Goal: Task Accomplishment & Management: Manage account settings

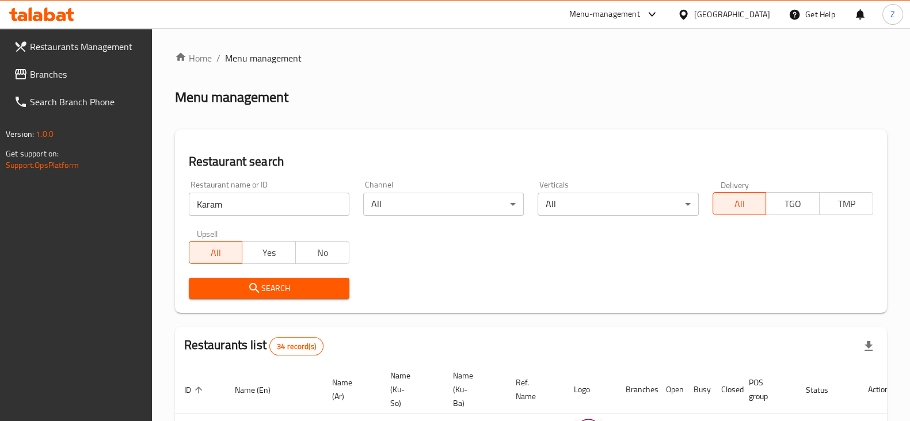
click at [264, 198] on input "Karam" at bounding box center [269, 204] width 161 height 23
type input "Red And White"
click button "Search" at bounding box center [269, 288] width 161 height 21
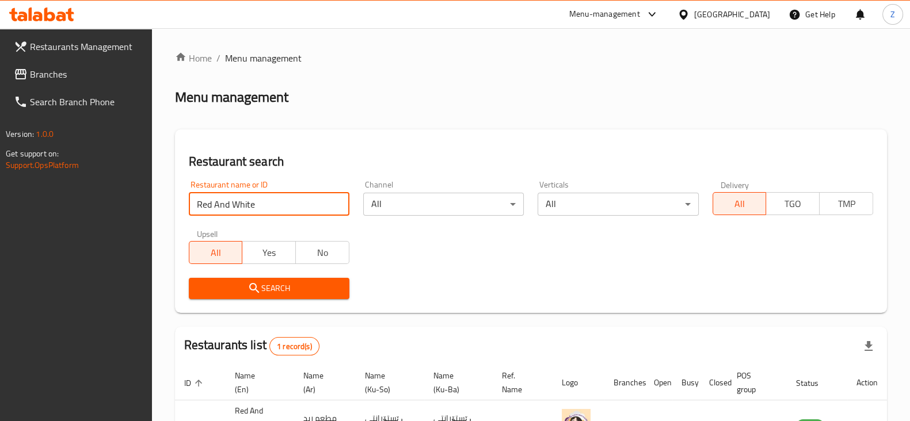
click at [54, 46] on span "Restaurants Management" at bounding box center [86, 47] width 113 height 14
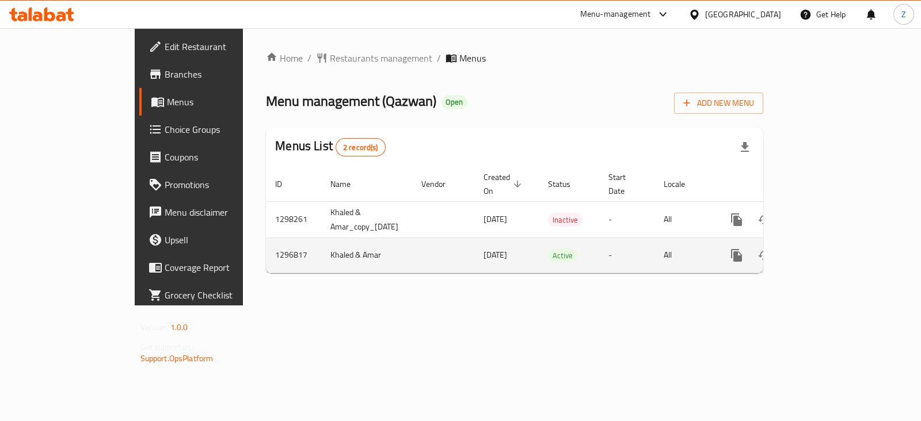
click at [827, 249] on icon "enhanced table" at bounding box center [820, 256] width 14 height 14
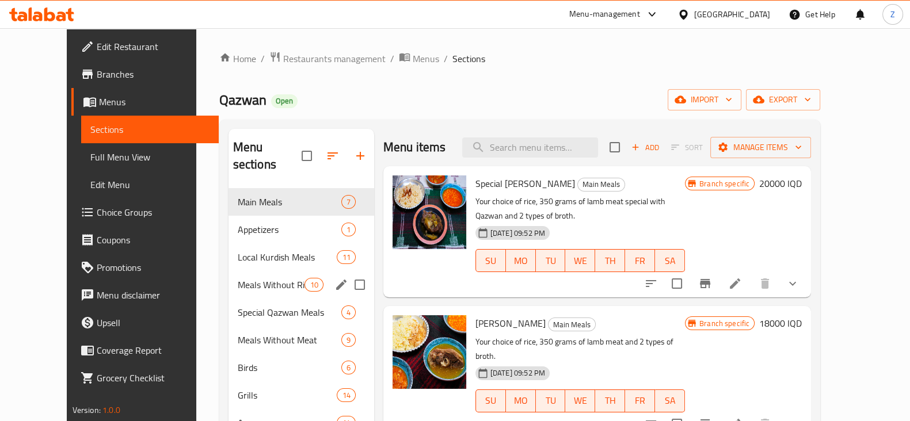
click at [254, 278] on span "Meals Without Rice And Broth" at bounding box center [271, 285] width 67 height 14
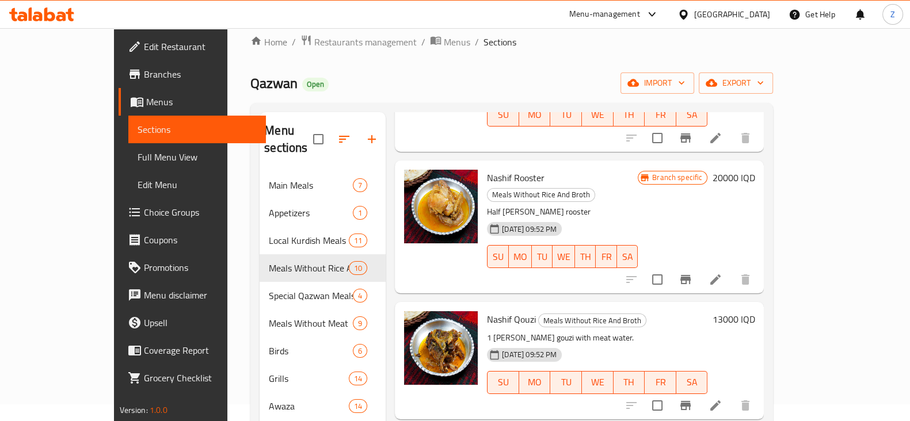
scroll to position [508, 0]
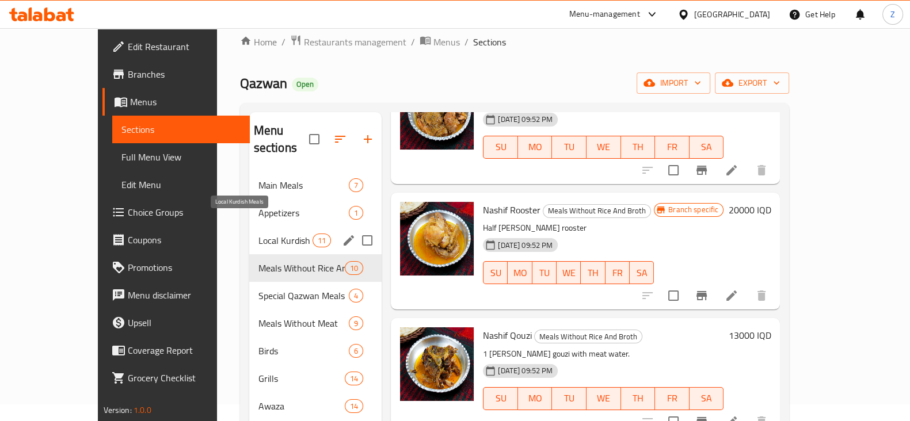
click at [258, 234] on span "Local Kurdish Meals" at bounding box center [285, 241] width 54 height 14
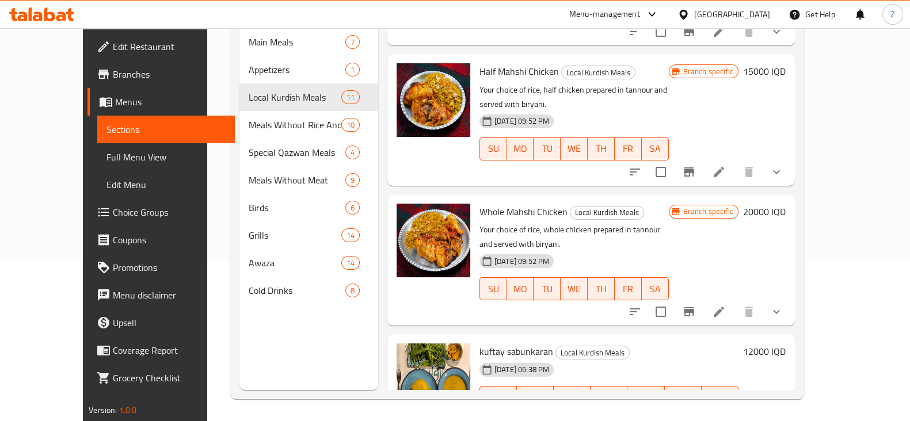
scroll to position [161, 0]
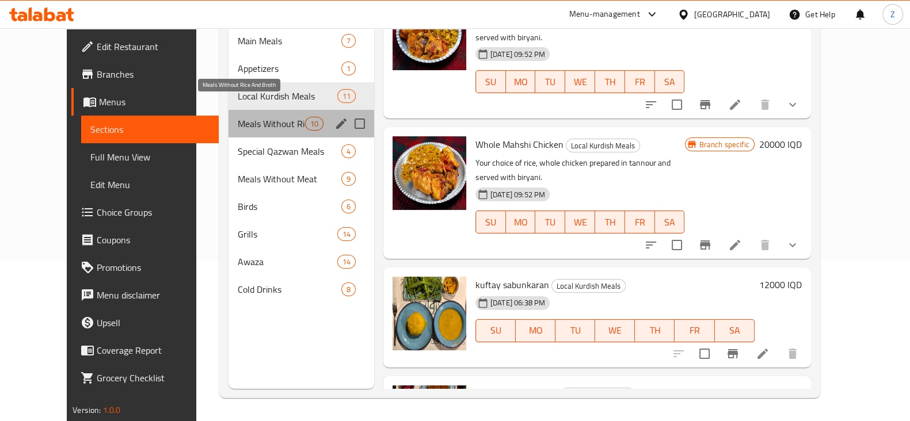
click at [245, 117] on span "Meals Without Rice And Broth" at bounding box center [271, 124] width 67 height 14
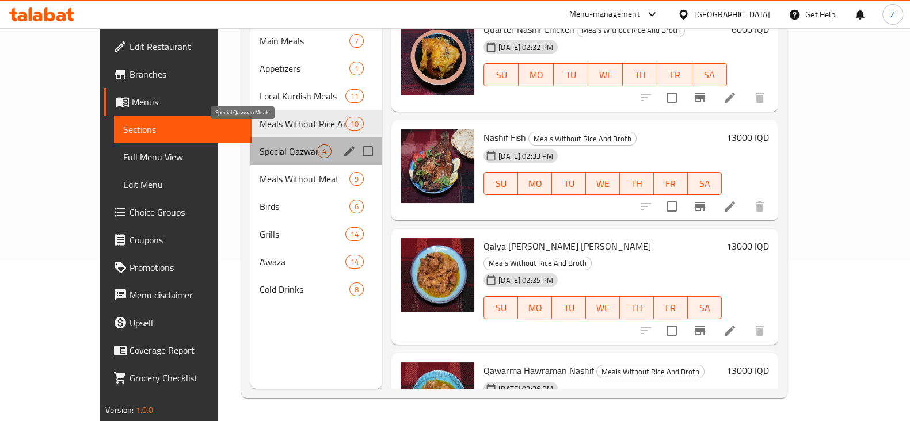
click at [260, 144] on span "Special Qazwan Meals" at bounding box center [289, 151] width 58 height 14
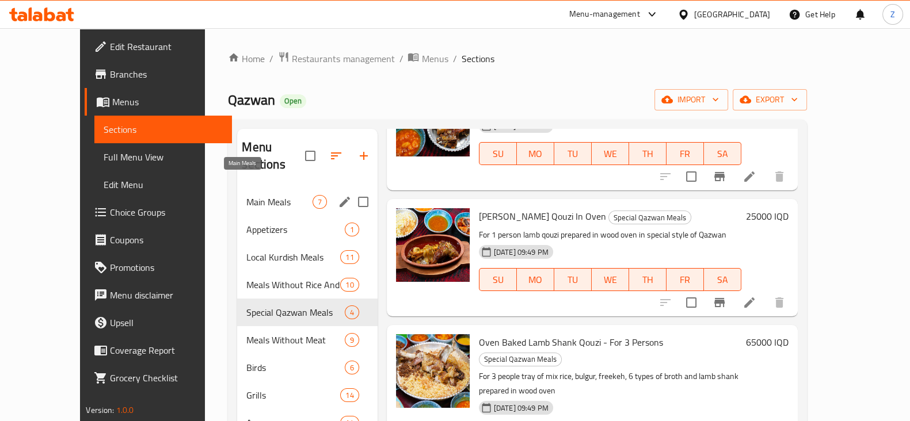
click at [252, 195] on span "Main Meals" at bounding box center [279, 202] width 66 height 14
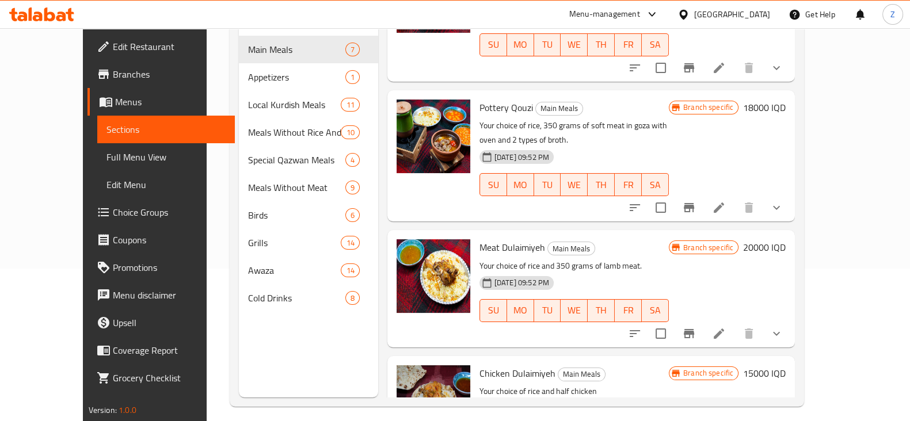
scroll to position [161, 0]
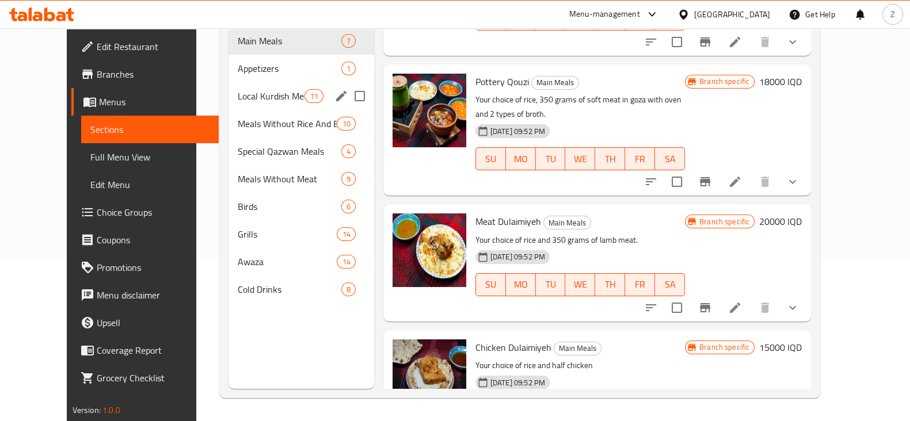
click at [241, 90] on div "Local Kurdish Meals 11" at bounding box center [302, 96] width 146 height 28
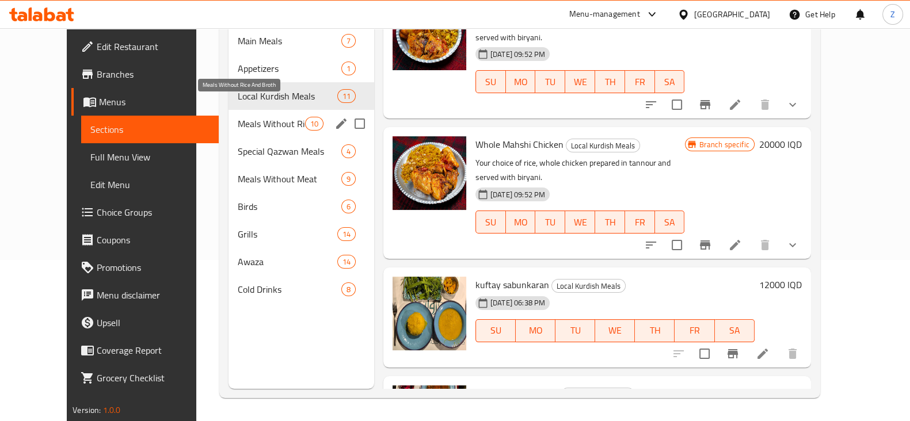
click at [238, 117] on span "Meals Without Rice And Broth" at bounding box center [271, 124] width 67 height 14
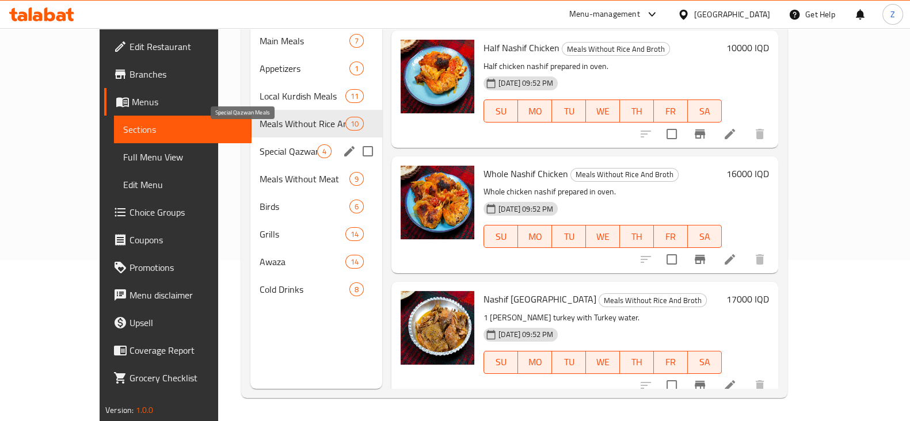
click at [260, 144] on span "Special Qazwan Meals" at bounding box center [289, 151] width 58 height 14
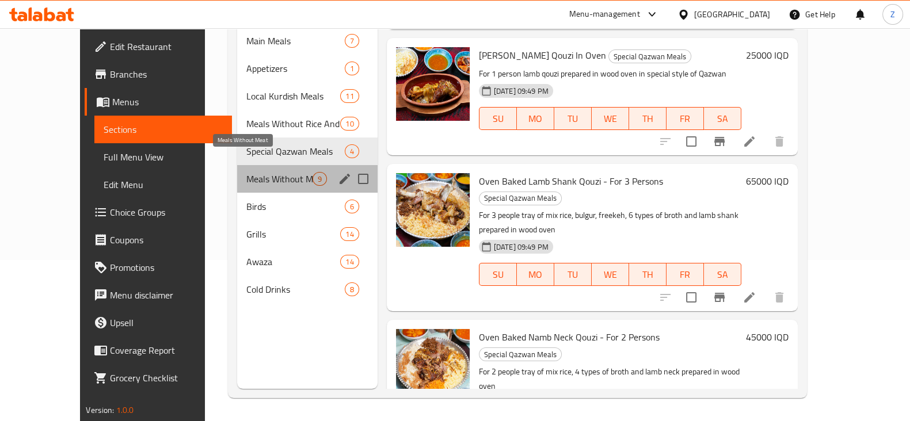
click at [256, 172] on span "Meals Without Meat" at bounding box center [279, 179] width 66 height 14
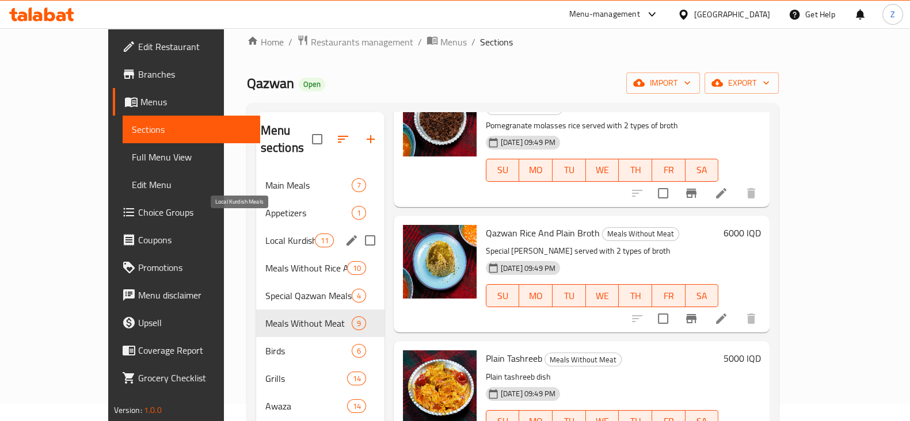
click at [265, 234] on span "Local Kurdish Meals" at bounding box center [290, 241] width 50 height 14
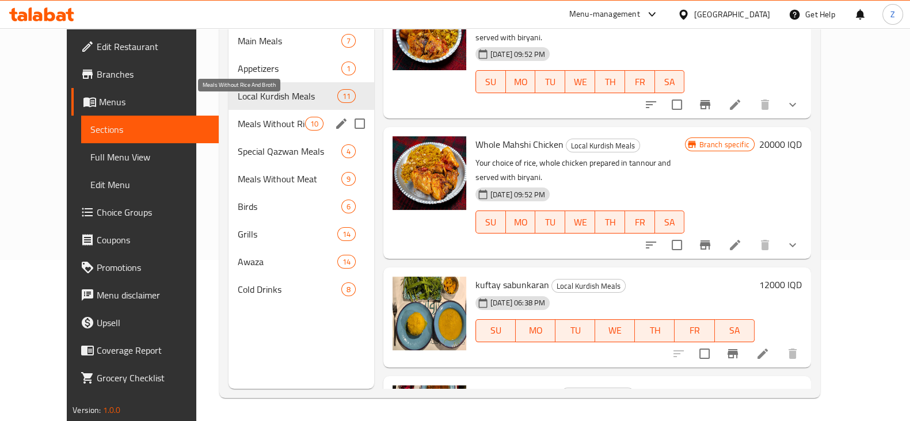
click at [238, 117] on span "Meals Without Rice And Broth" at bounding box center [271, 124] width 67 height 14
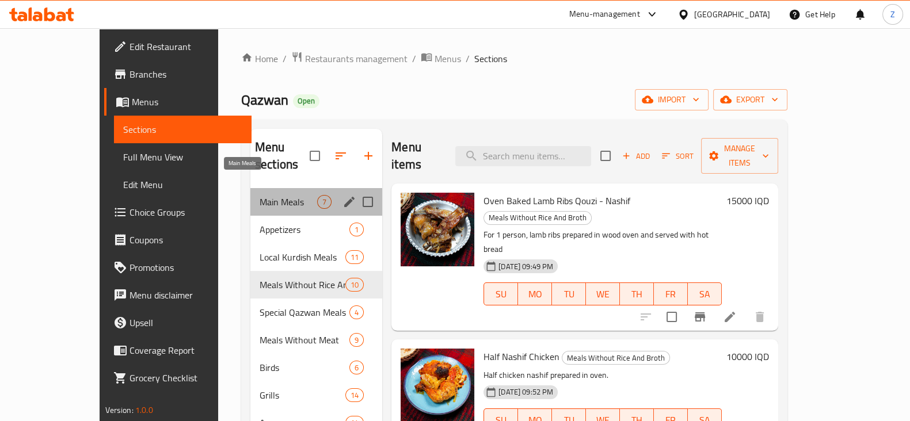
click at [260, 195] on span "Main Meals" at bounding box center [289, 202] width 58 height 14
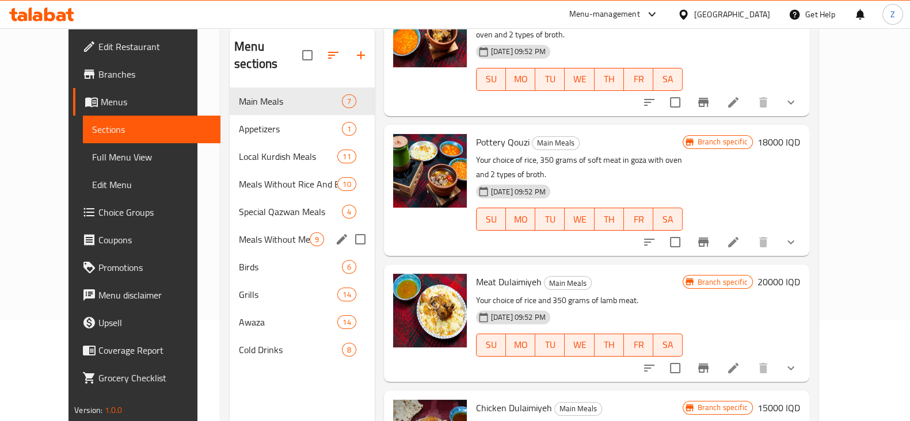
scroll to position [101, 0]
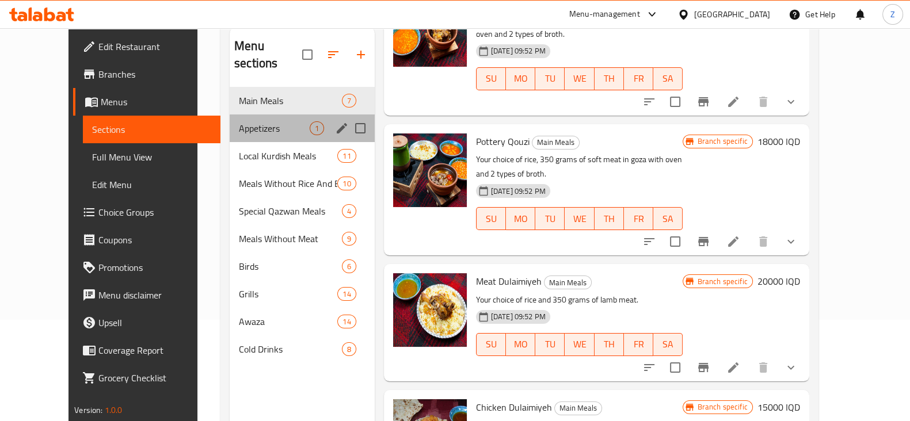
click at [272, 115] on div "Appetizers 1" at bounding box center [302, 129] width 145 height 28
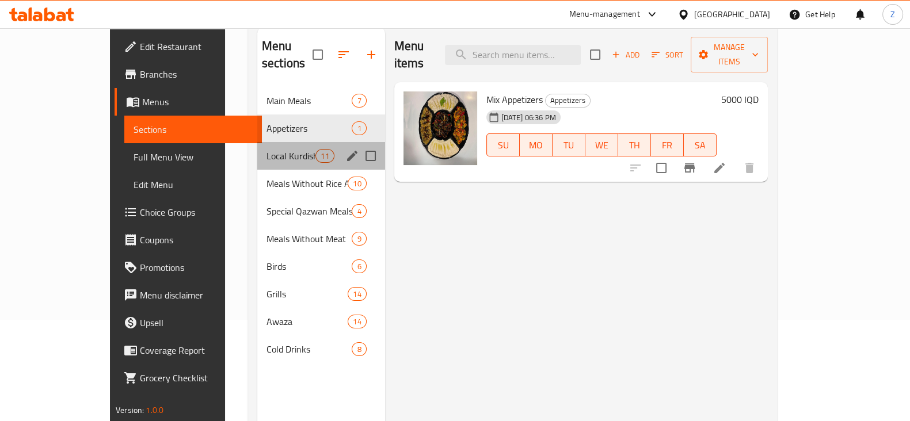
click at [257, 148] on div "Local Kurdish Meals 11" at bounding box center [321, 156] width 128 height 28
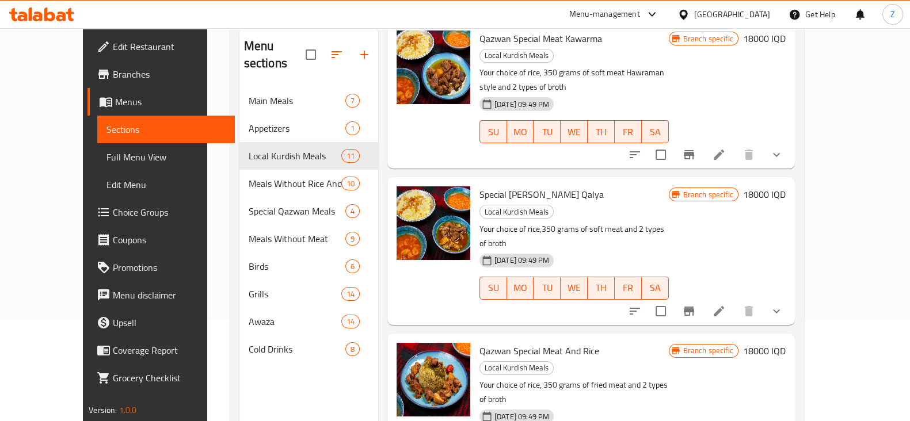
scroll to position [62, 0]
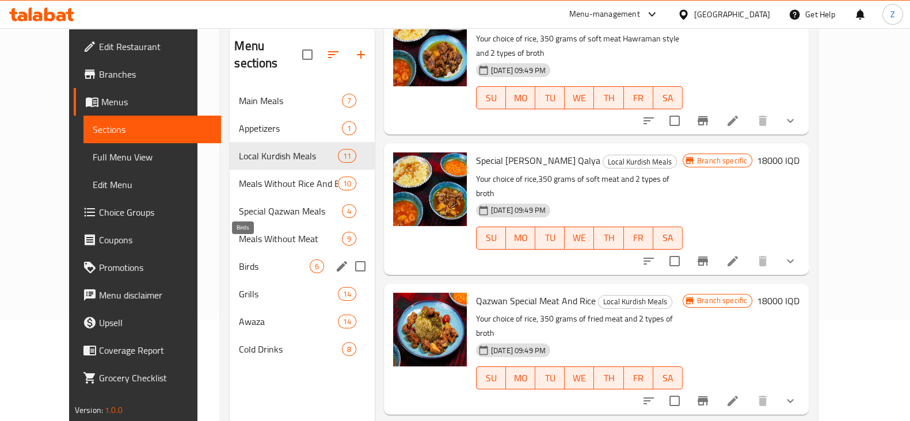
click at [254, 260] on span "Birds" at bounding box center [274, 267] width 70 height 14
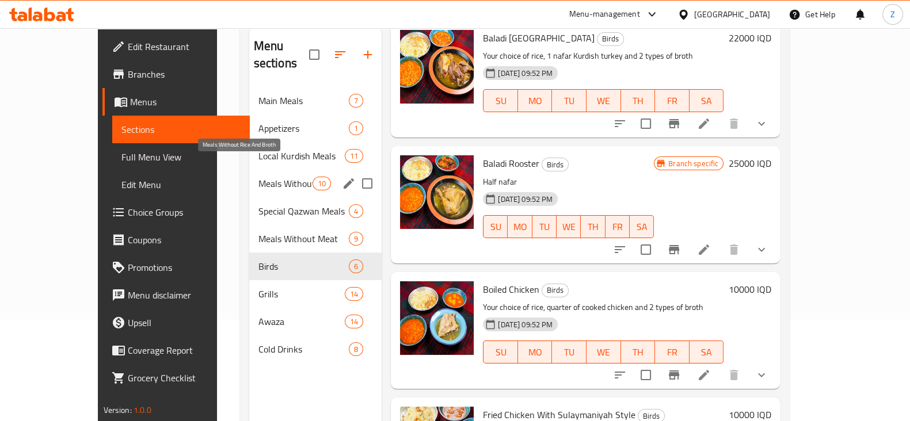
click at [268, 177] on span "Meals Without Rice And Broth" at bounding box center [285, 184] width 54 height 14
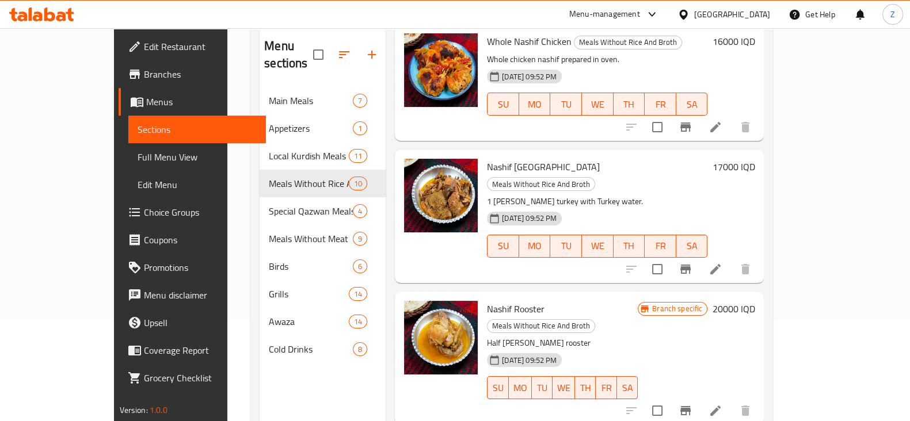
scroll to position [349, 0]
